Goal: Navigation & Orientation: Understand site structure

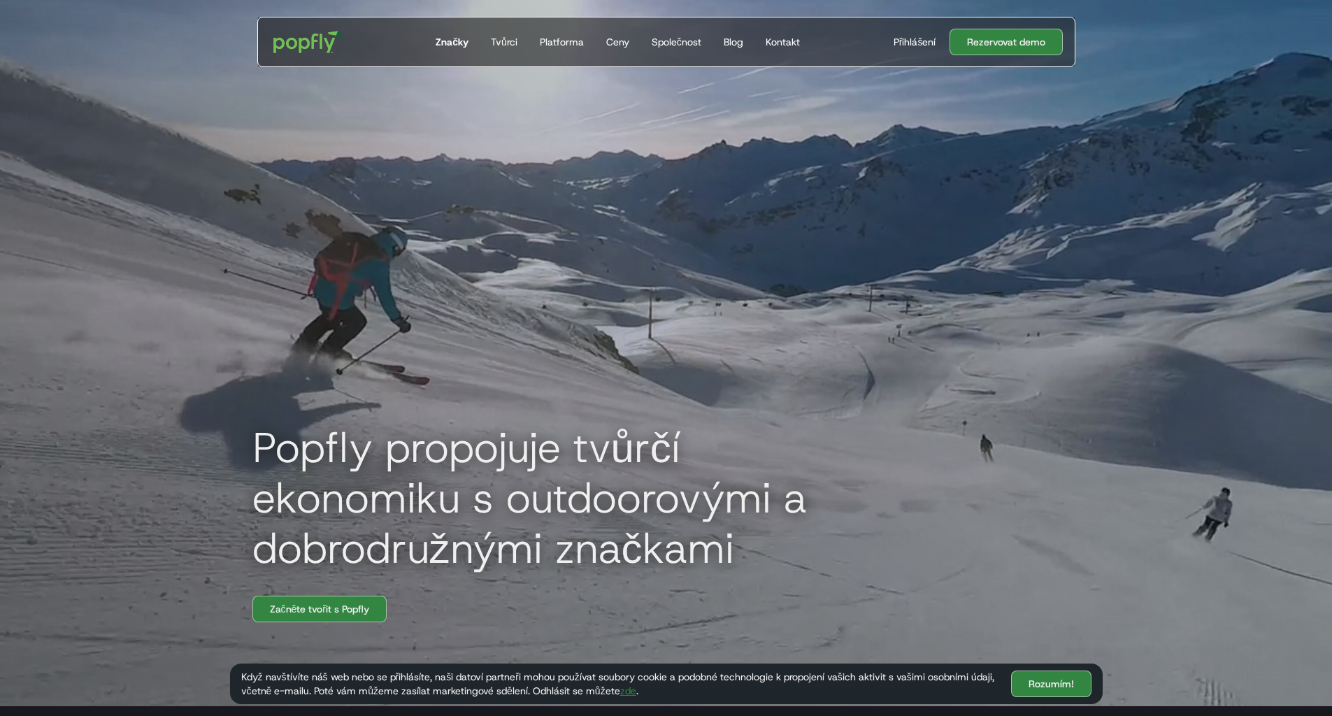
click at [454, 41] on font "Značky" at bounding box center [451, 42] width 33 height 13
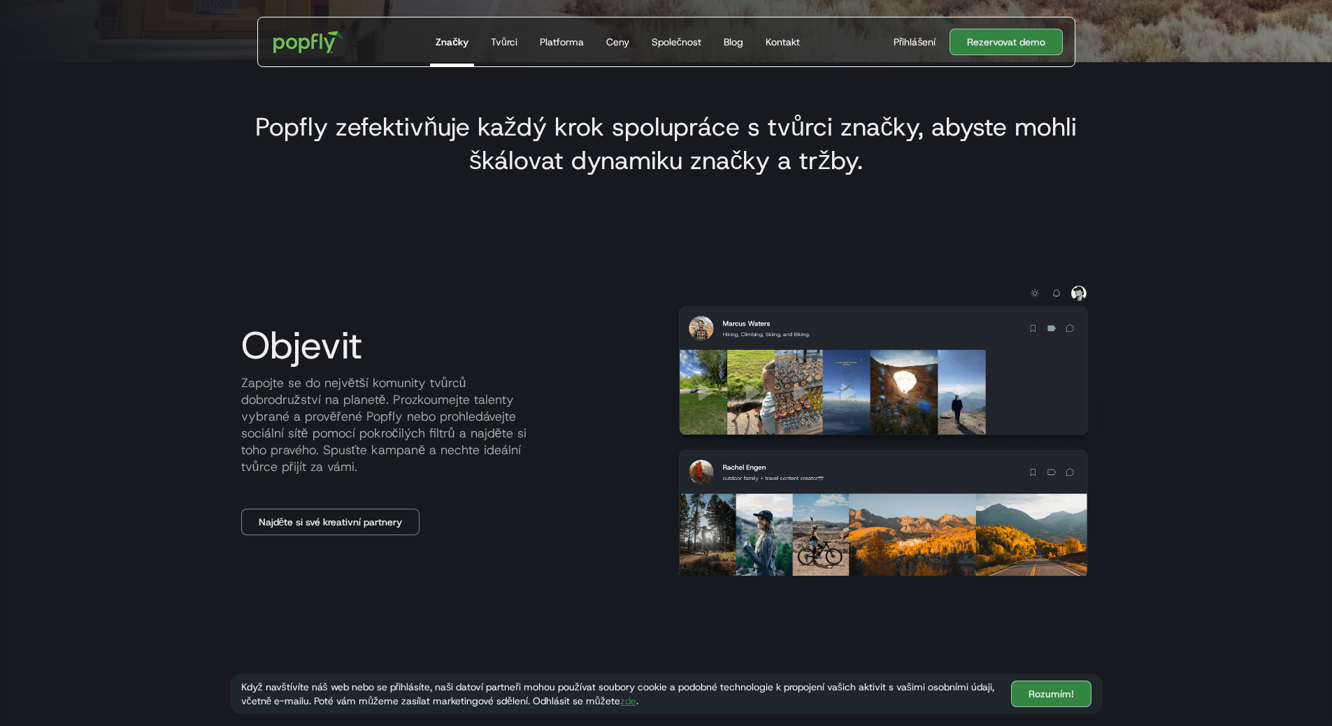
scroll to position [629, 0]
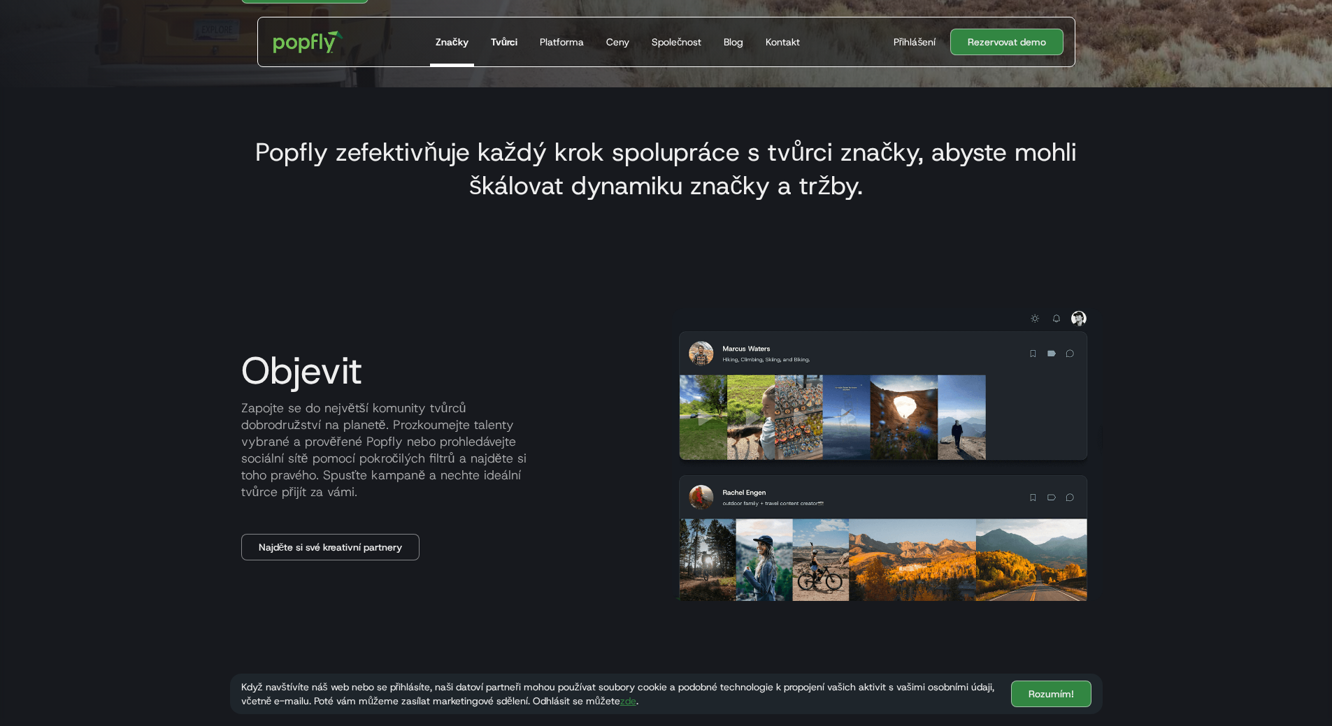
click at [511, 41] on font "Tvůrci" at bounding box center [504, 42] width 27 height 13
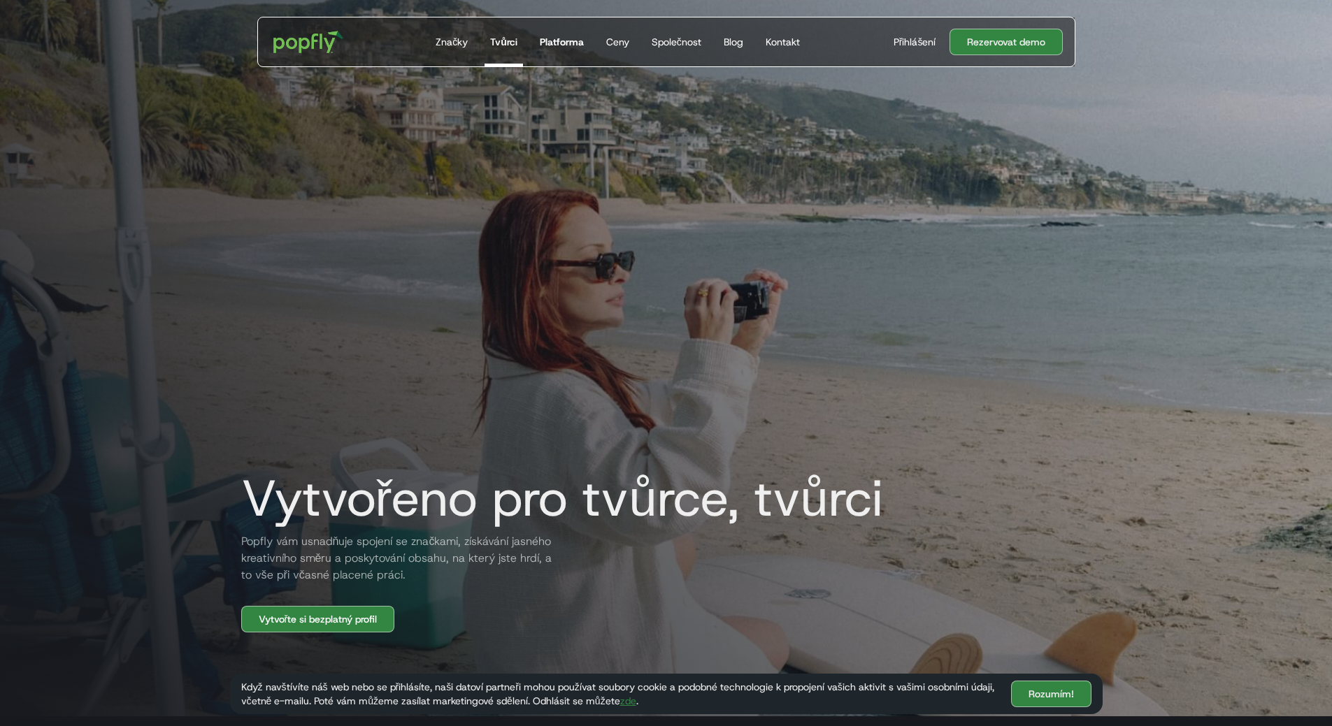
click at [562, 44] on font "Platforma" at bounding box center [562, 42] width 44 height 13
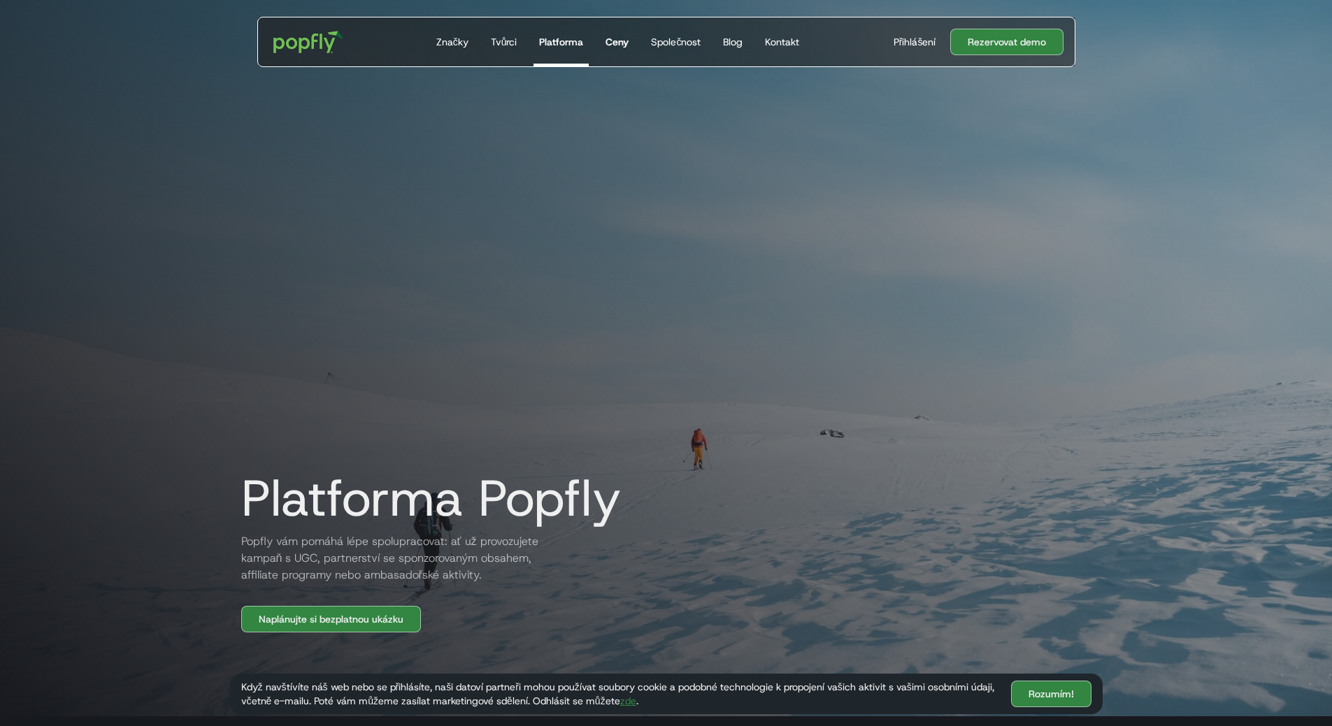
click at [617, 45] on font "Ceny" at bounding box center [616, 42] width 23 height 13
